Goal: Transaction & Acquisition: Purchase product/service

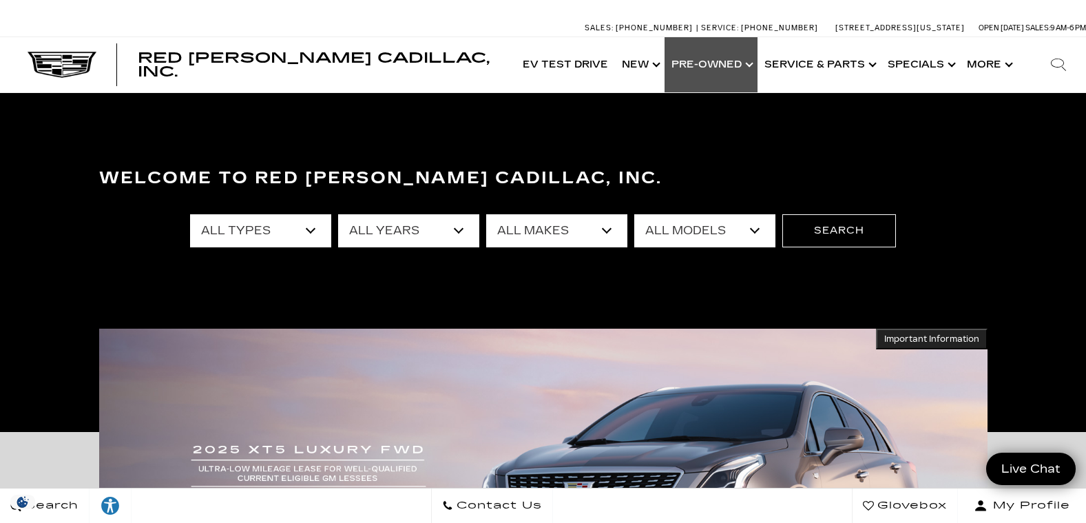
click at [754, 67] on link "Show Pre-Owned" at bounding box center [711, 64] width 93 height 55
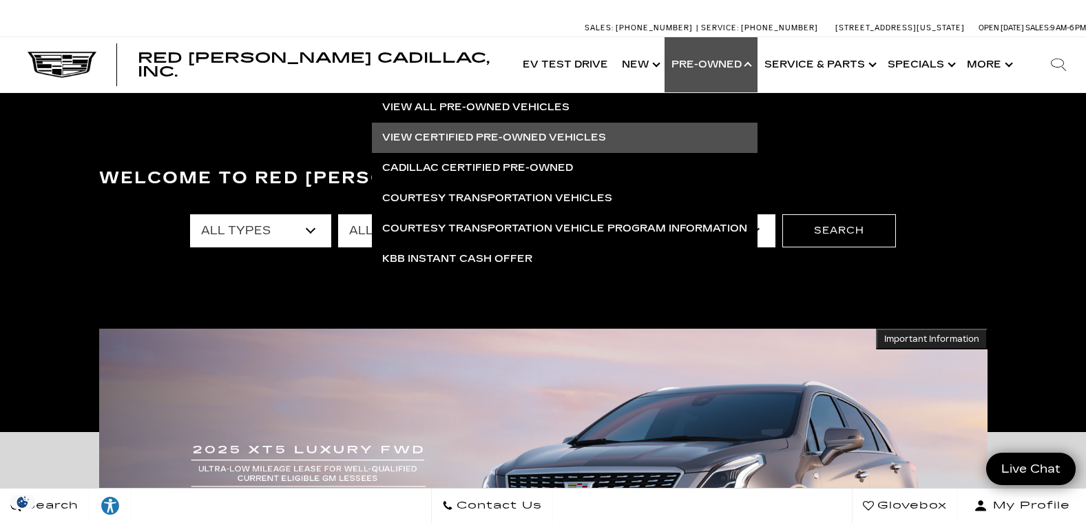
click at [458, 141] on link "View Certified Pre-Owned Vehicles" at bounding box center [565, 138] width 386 height 30
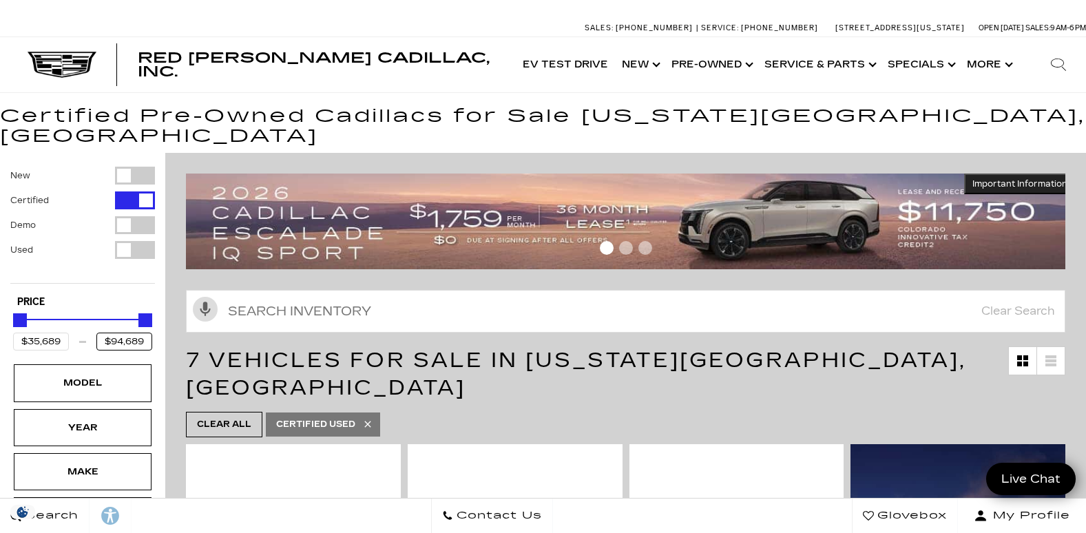
drag, startPoint x: 144, startPoint y: 322, endPoint x: 52, endPoint y: 326, distance: 92.4
click at [52, 333] on div "$35,689 $94,689" at bounding box center [82, 342] width 139 height 18
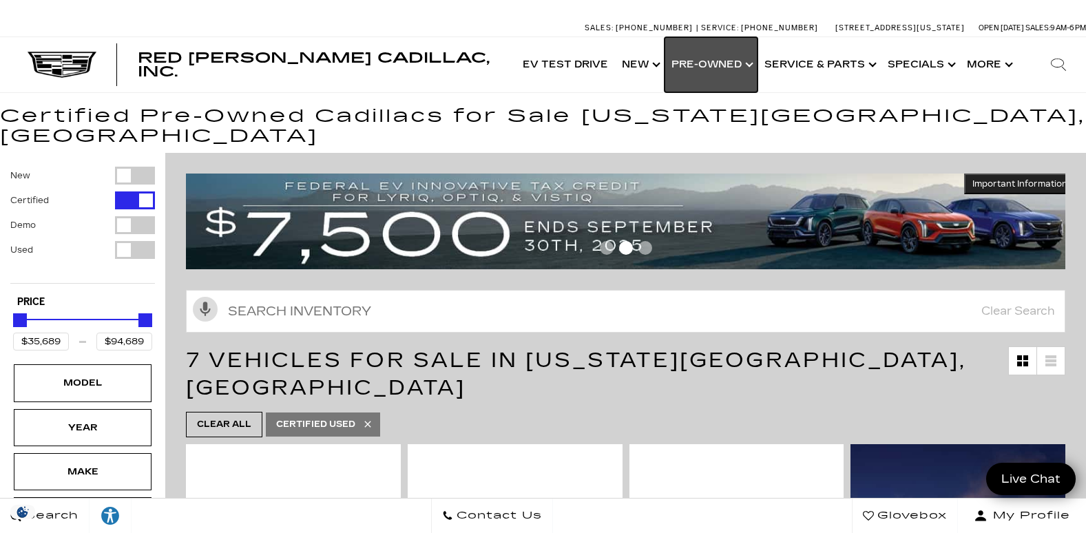
click at [758, 70] on link "Show Pre-Owned" at bounding box center [711, 64] width 93 height 55
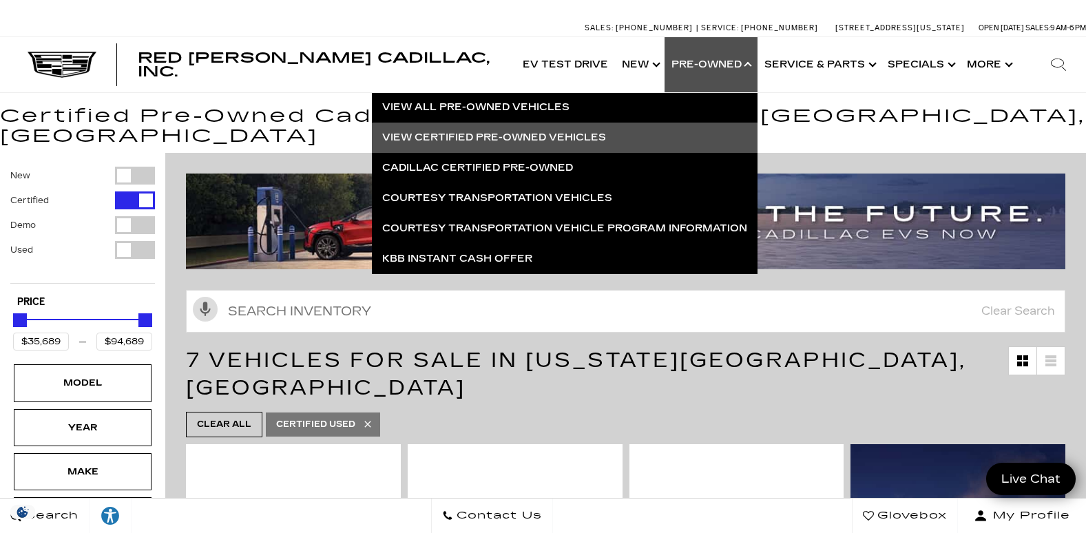
click at [125, 241] on div "Filter by Vehicle Type" at bounding box center [135, 250] width 40 height 18
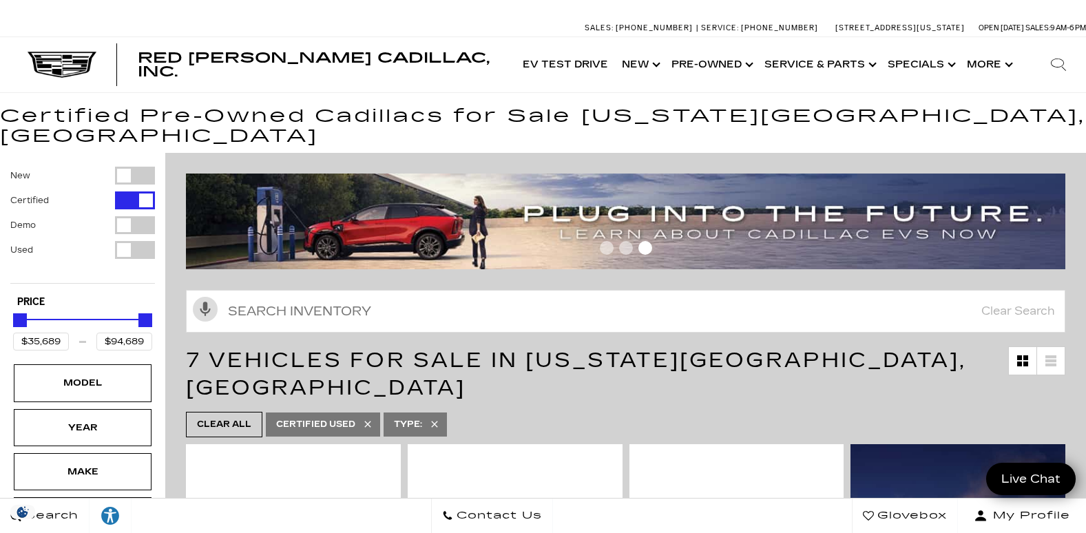
type input "$5,500"
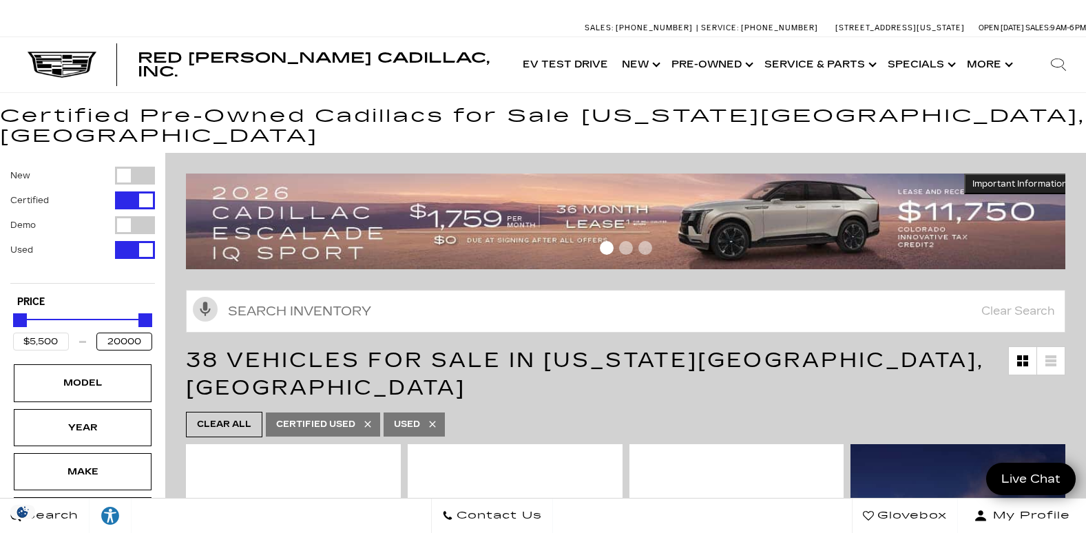
type input "$20,000"
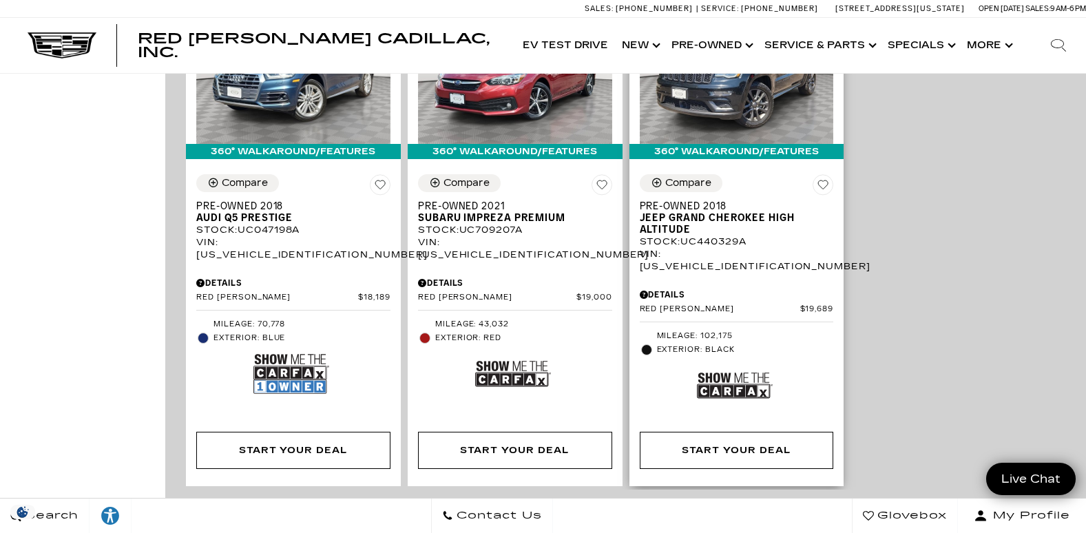
scroll to position [1515, 0]
click at [734, 361] on img at bounding box center [735, 386] width 76 height 50
click at [295, 349] on img at bounding box center [291, 374] width 76 height 50
click at [524, 349] on img at bounding box center [513, 374] width 76 height 50
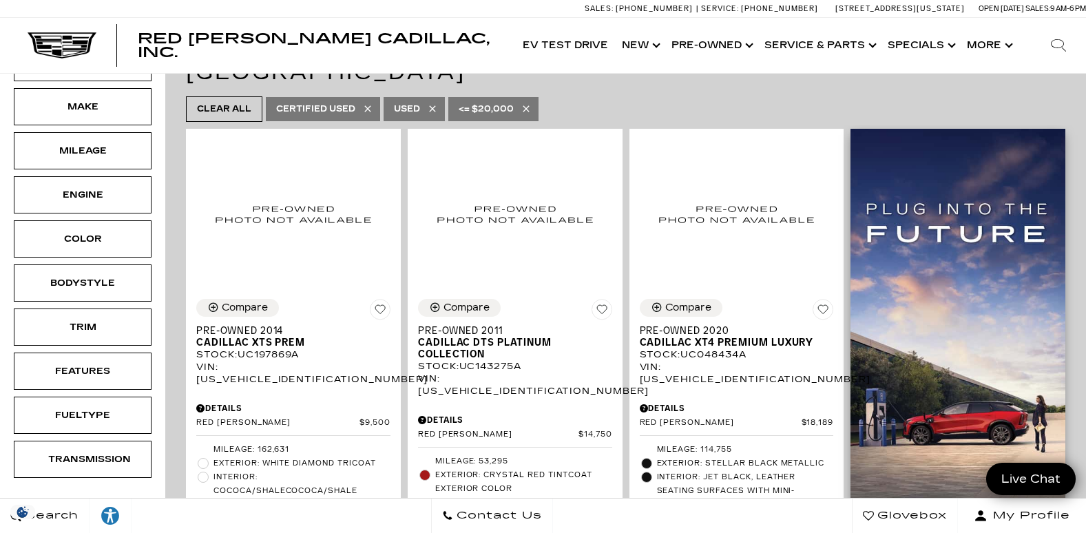
scroll to position [276, 0]
